Goal: Check status: Check status

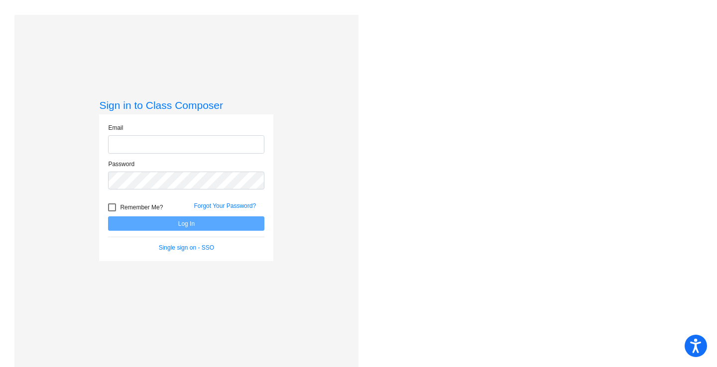
type input "[EMAIL_ADDRESS][DOMAIN_NAME]"
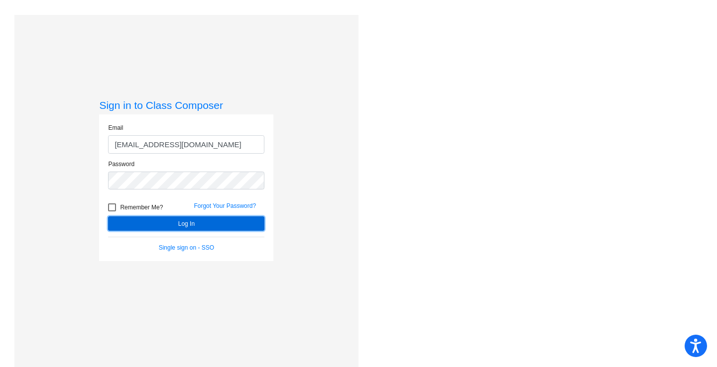
click at [172, 223] on button "Log In" at bounding box center [186, 224] width 156 height 14
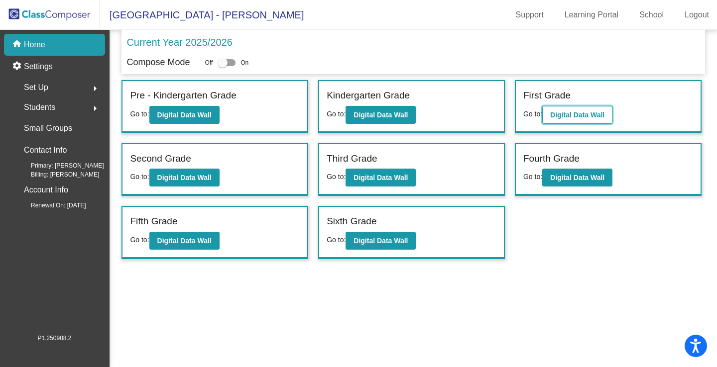
click at [571, 121] on button "Digital Data Wall" at bounding box center [577, 115] width 70 height 18
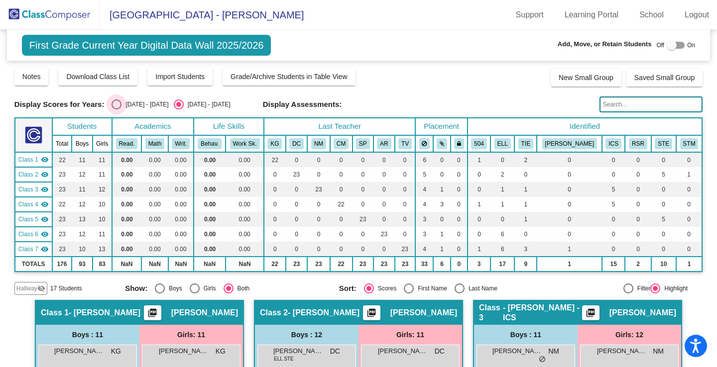
click at [112, 104] on div "Select an option" at bounding box center [117, 105] width 10 height 10
click at [116, 110] on input "[DATE] - [DATE]" at bounding box center [116, 110] width 0 height 0
radio input "true"
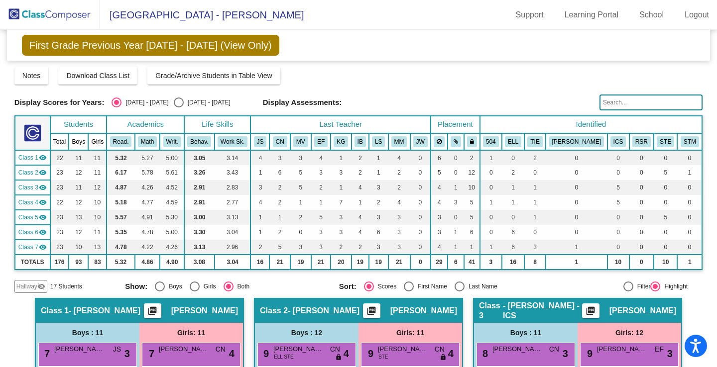
click at [431, 82] on div "Notes Download Class List Import Students Grade/Archive Students in Table View …" at bounding box center [358, 76] width 688 height 18
click at [64, 18] on img at bounding box center [50, 14] width 100 height 29
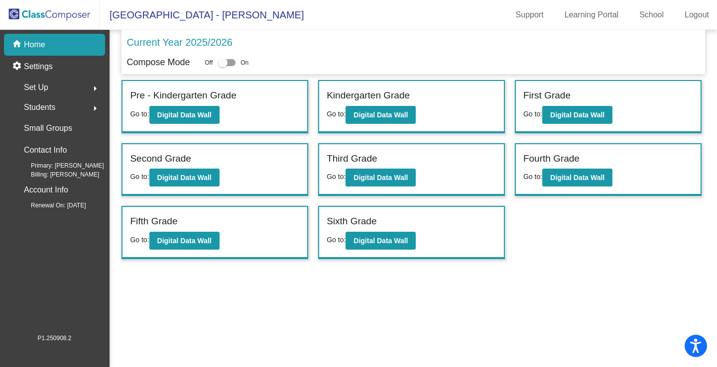
click at [223, 178] on div "Second Grade Go to: Digital Data Wall" at bounding box center [214, 169] width 185 height 51
click at [210, 180] on b "Digital Data Wall" at bounding box center [184, 178] width 54 height 8
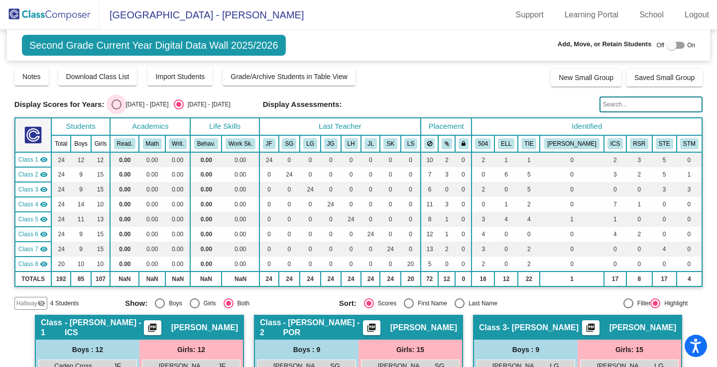
click at [122, 105] on div "[DATE] - [DATE]" at bounding box center [144, 104] width 47 height 9
click at [116, 110] on input "[DATE] - [DATE]" at bounding box center [116, 110] width 0 height 0
radio input "true"
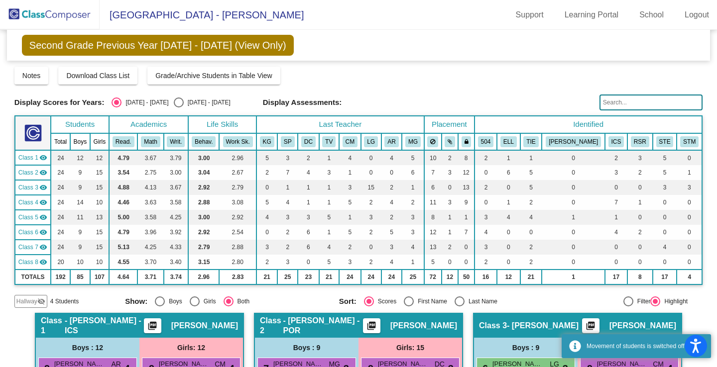
click at [346, 83] on div "Notes Download Class List Import Students Grade/Archive Students in Table View …" at bounding box center [358, 76] width 688 height 18
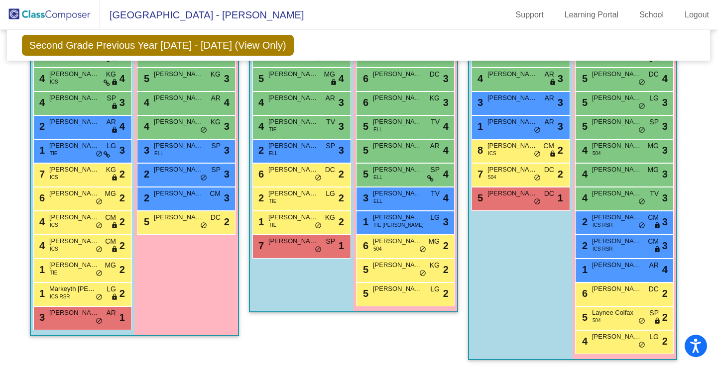
scroll to position [785, 0]
